Goal: Find specific page/section: Find specific page/section

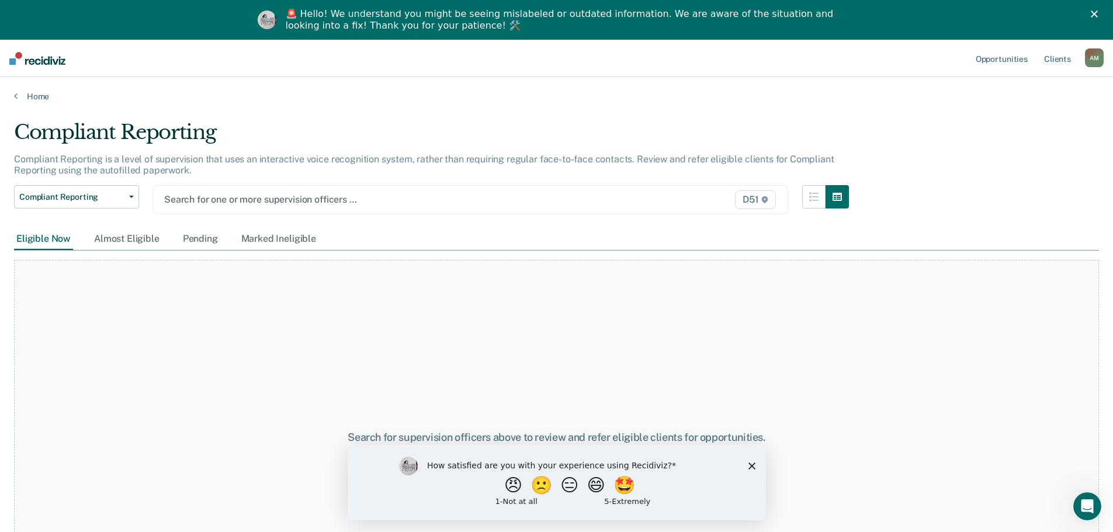
click at [748, 470] on div "How satisfied are you with your experience using Recidiviz? 😠 🙁 😑 😄 🤩 1 - Not a…" at bounding box center [556, 482] width 418 height 75
click at [750, 470] on div "How satisfied are you with your experience using Recidiviz? 😠 🙁 😑 😄 🤩 1 - Not a…" at bounding box center [556, 482] width 418 height 75
click at [757, 467] on div "How satisfied are you with your experience using Recidiviz? 😠 🙁 😑 😄 🤩 1 - Not a…" at bounding box center [556, 482] width 418 height 75
click at [753, 466] on polygon "Close survey" at bounding box center [751, 465] width 7 height 7
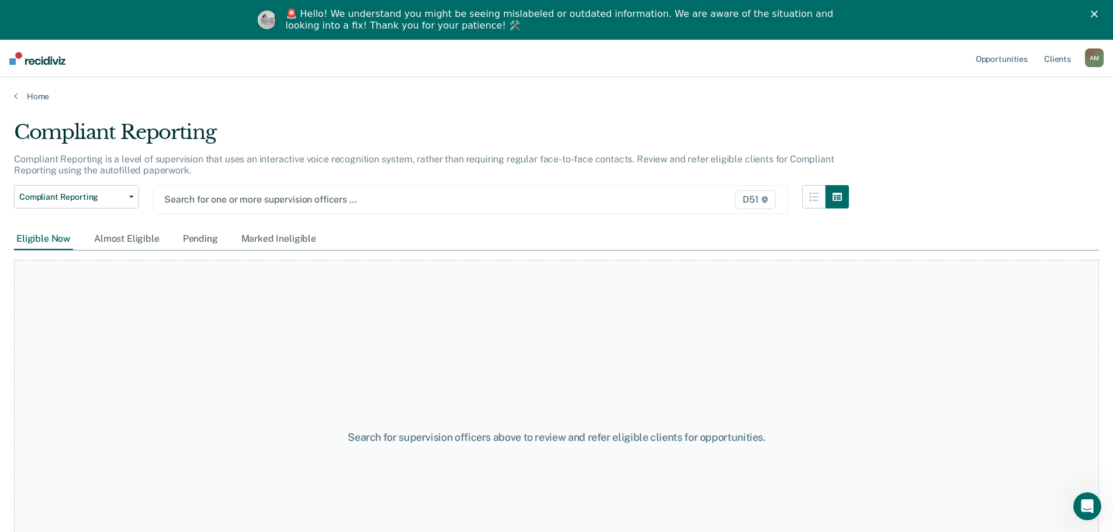
click html "How satisfied are you with your experience using Recidiviz? 😠 🙁 😑 😄 🤩 1 - Not a…"
click at [382, 265] on div "Search for supervision officers above to review and refer eligible clients for …" at bounding box center [556, 437] width 1085 height 355
click at [1103, 16] on div "Close" at bounding box center [1097, 14] width 12 height 7
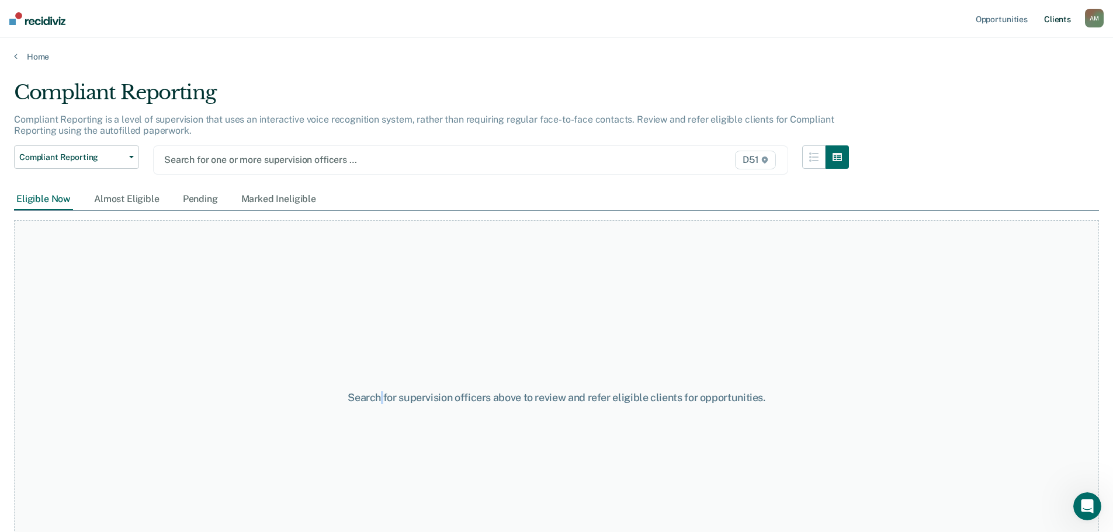
click at [1065, 23] on link "Client s" at bounding box center [1058, 18] width 32 height 37
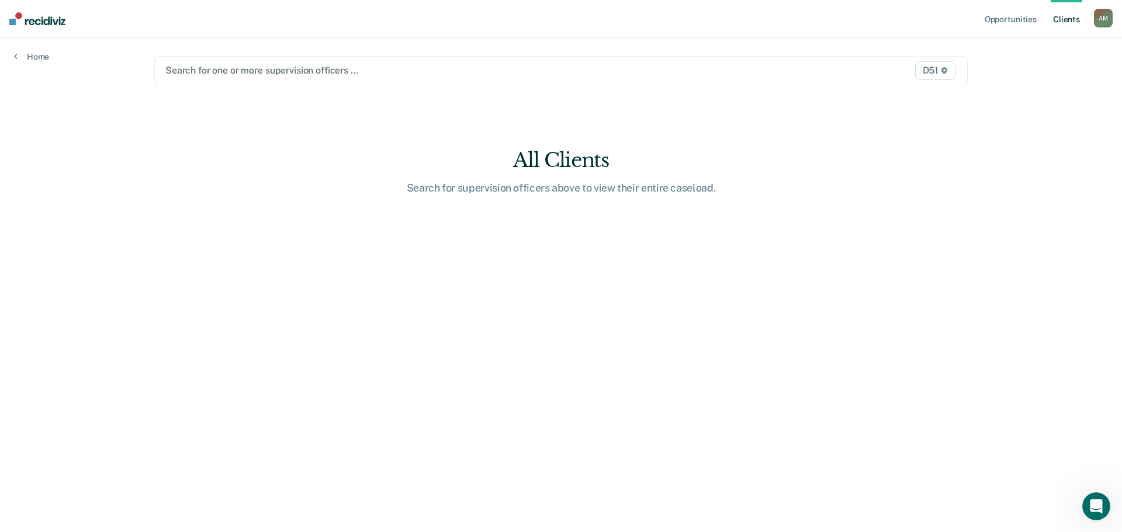
click at [1105, 24] on div "A M" at bounding box center [1103, 18] width 19 height 19
click at [393, 67] on div at bounding box center [441, 70] width 553 height 13
click at [315, 74] on div at bounding box center [441, 70] width 553 height 13
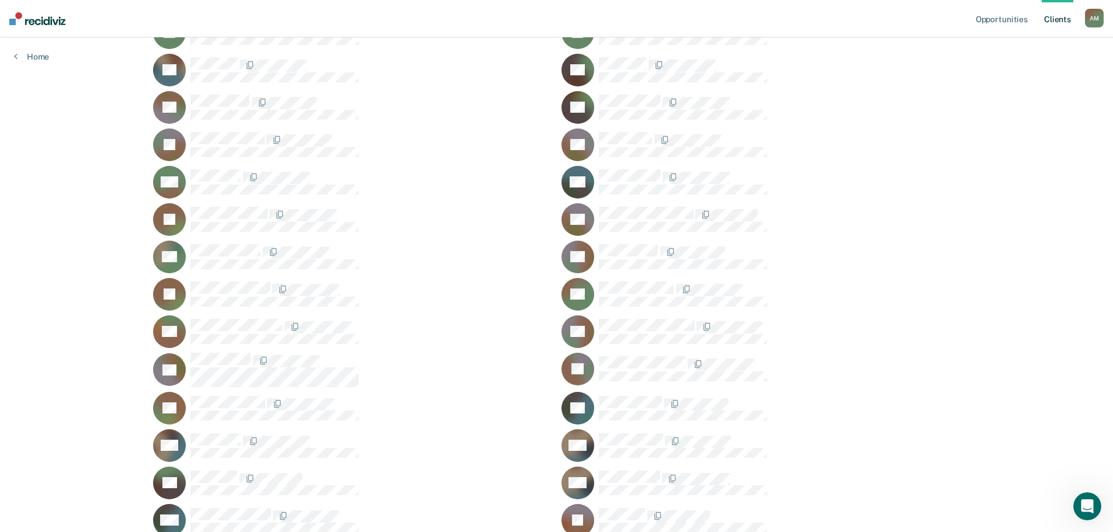
scroll to position [1583, 0]
